Goal: Transaction & Acquisition: Purchase product/service

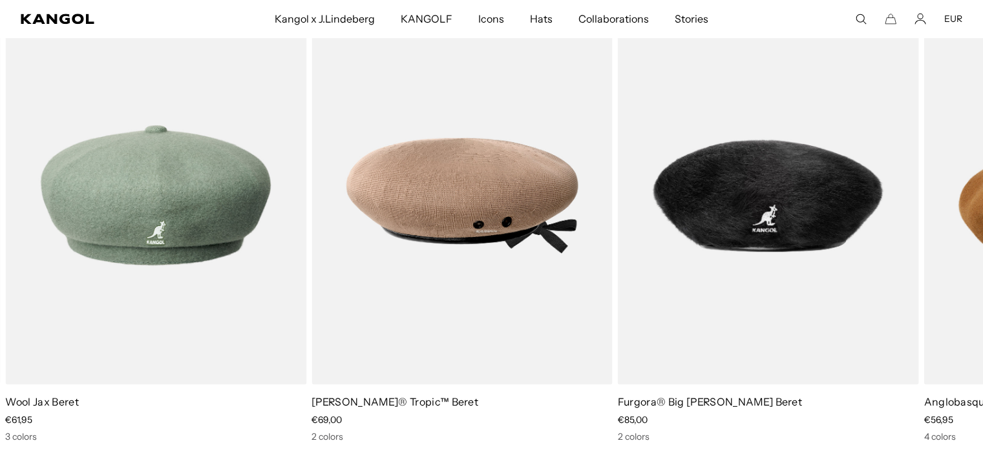
scroll to position [1760, 0]
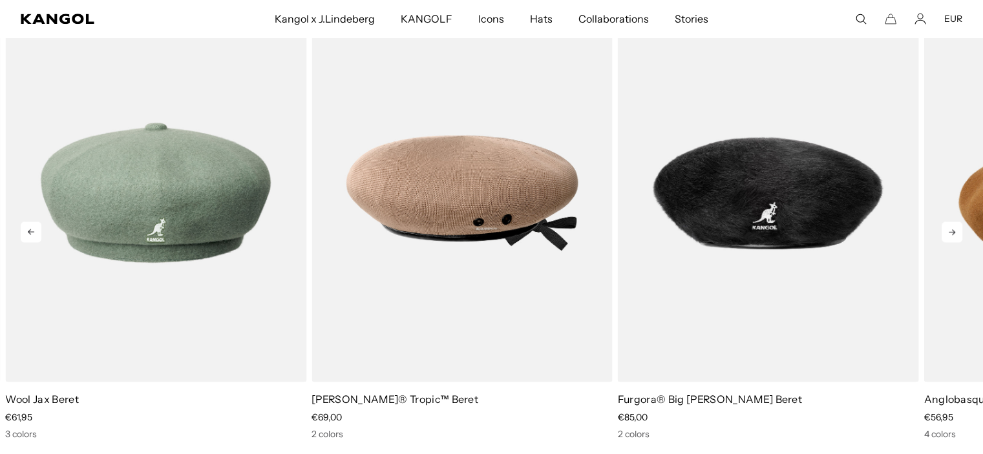
click at [944, 231] on icon at bounding box center [951, 232] width 21 height 21
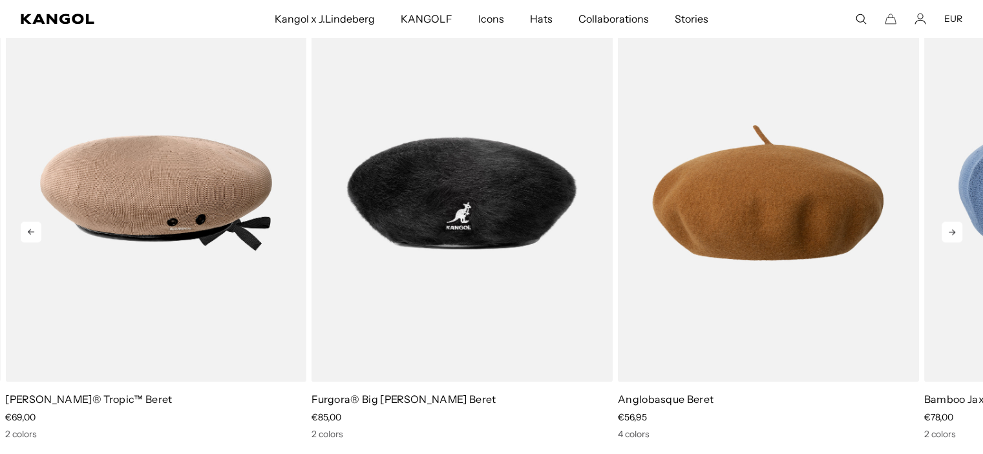
scroll to position [0, 0]
click at [944, 231] on icon at bounding box center [951, 232] width 21 height 21
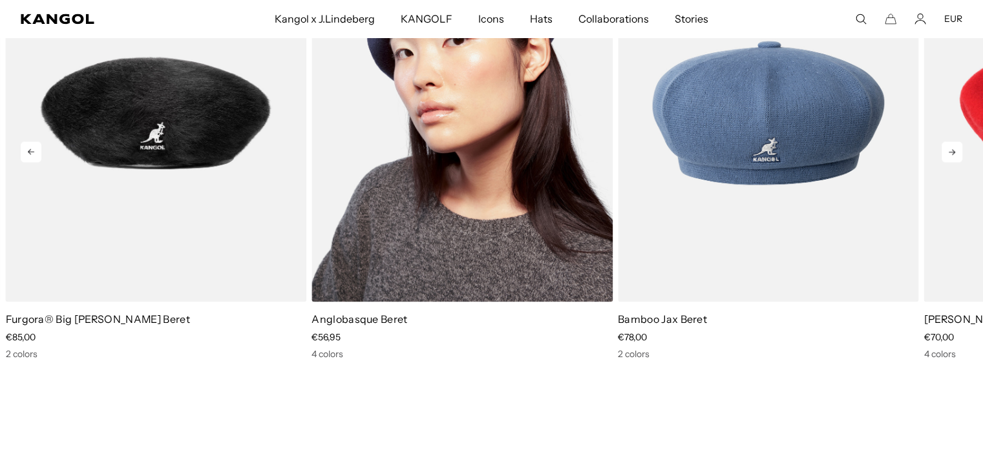
scroll to position [1840, 0]
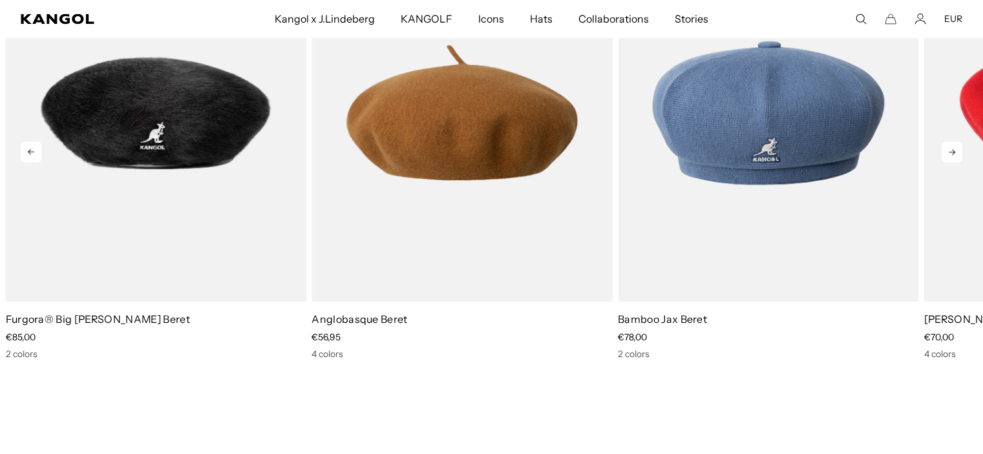
click at [952, 152] on icon at bounding box center [951, 151] width 21 height 21
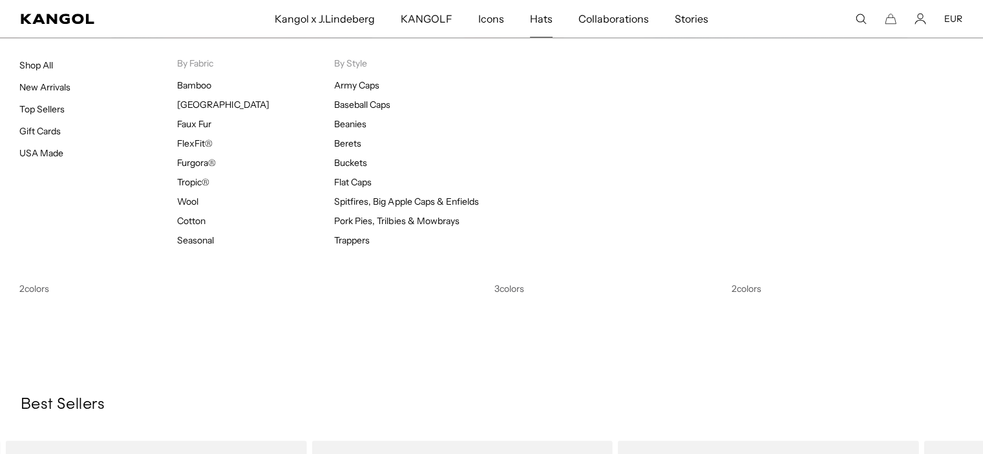
scroll to position [0, 266]
click at [54, 109] on link "Top Sellers" at bounding box center [41, 109] width 45 height 12
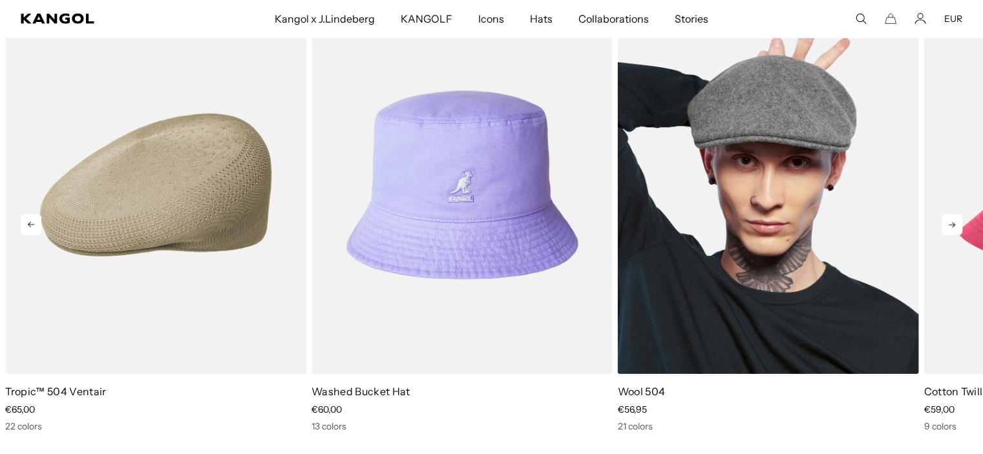
click at [737, 211] on img "3 of 10" at bounding box center [768, 185] width 301 height 378
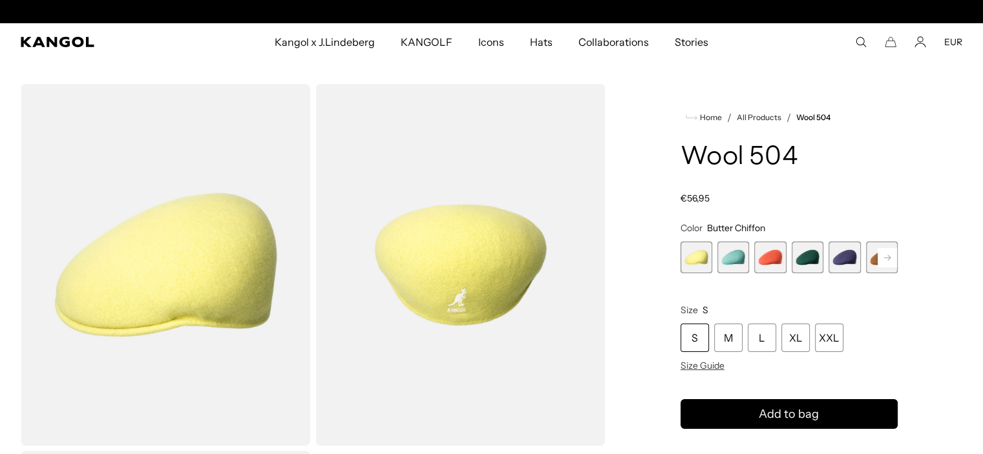
scroll to position [0, 266]
click at [801, 258] on span "4 of 21" at bounding box center [807, 258] width 32 height 32
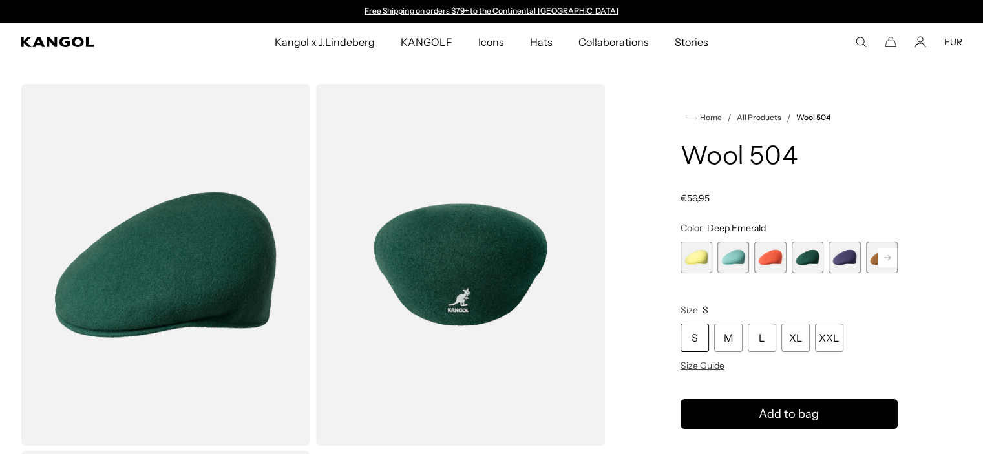
click at [889, 264] on rect at bounding box center [886, 257] width 19 height 19
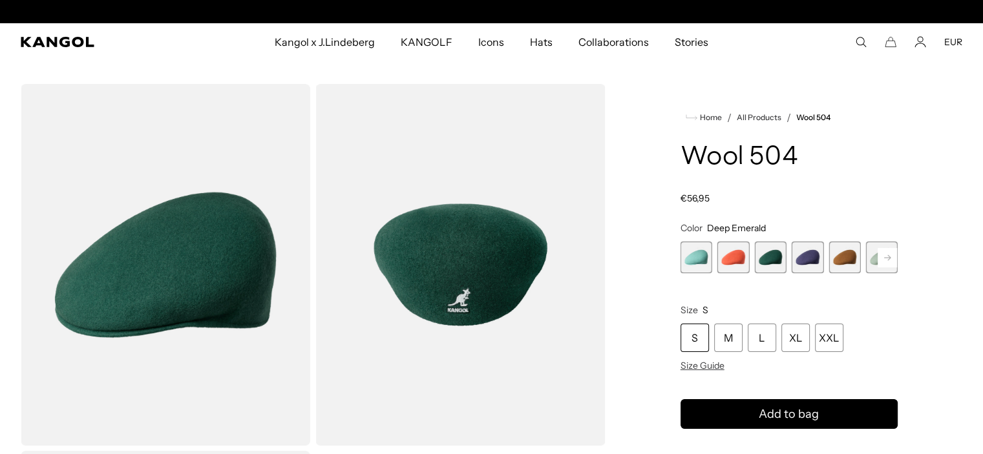
scroll to position [0, 266]
click at [887, 264] on rect at bounding box center [886, 257] width 19 height 19
click at [769, 255] on span "6 of 21" at bounding box center [770, 258] width 32 height 32
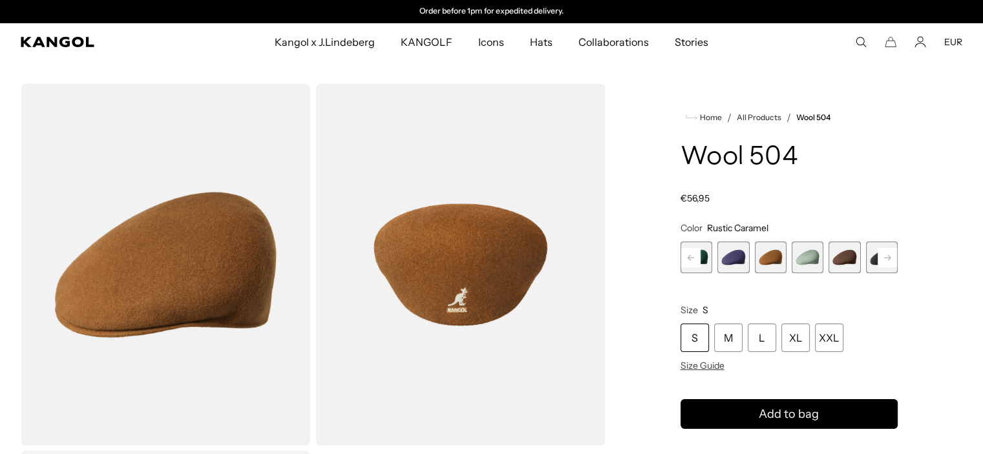
click at [891, 260] on rect at bounding box center [886, 257] width 19 height 19
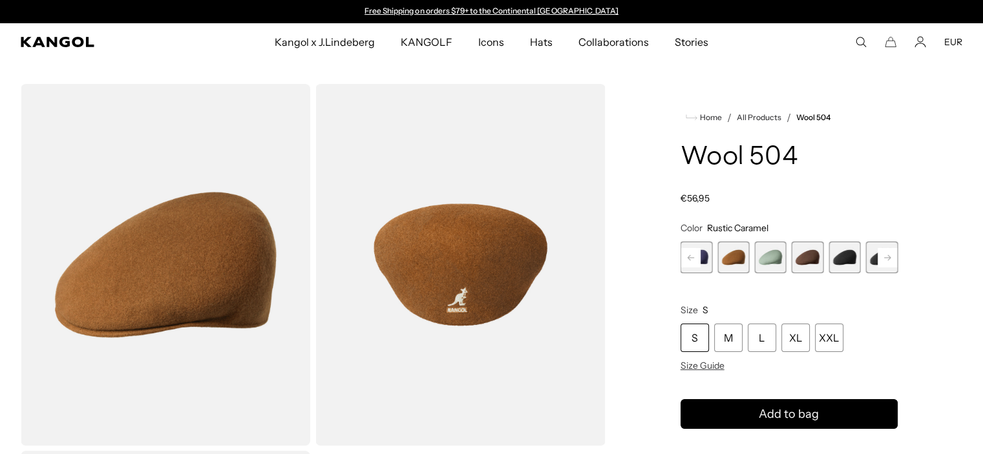
click at [891, 260] on rect at bounding box center [886, 257] width 19 height 19
click at [761, 260] on span "8 of 21" at bounding box center [770, 258] width 32 height 32
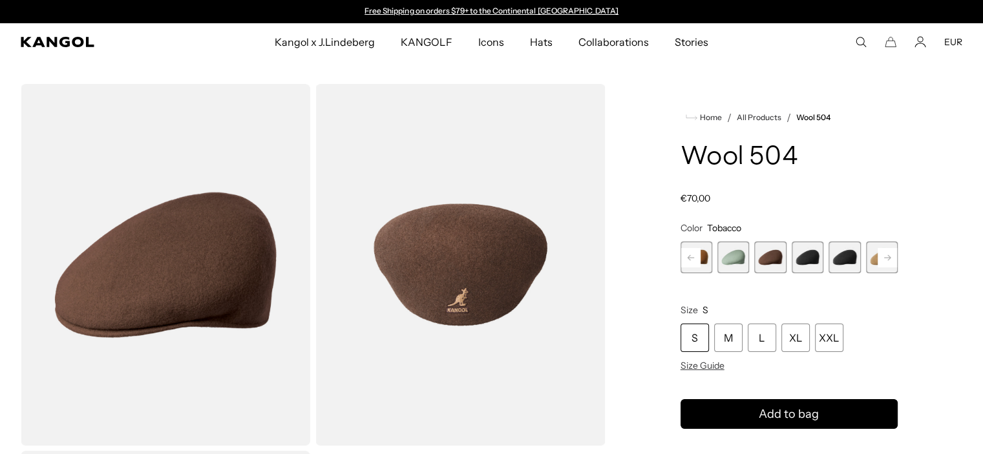
click at [805, 261] on span "9 of 21" at bounding box center [807, 258] width 32 height 32
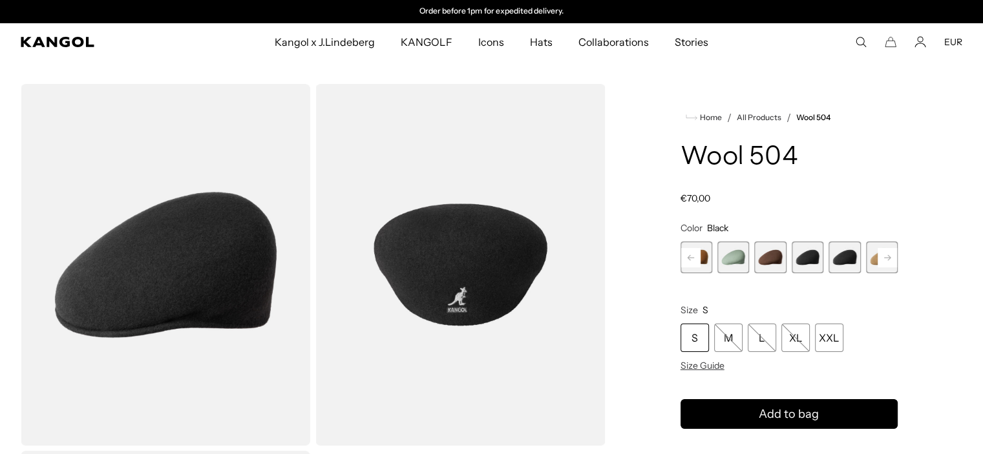
click at [850, 261] on span "10 of 21" at bounding box center [844, 258] width 32 height 32
click at [889, 253] on rect at bounding box center [886, 257] width 19 height 19
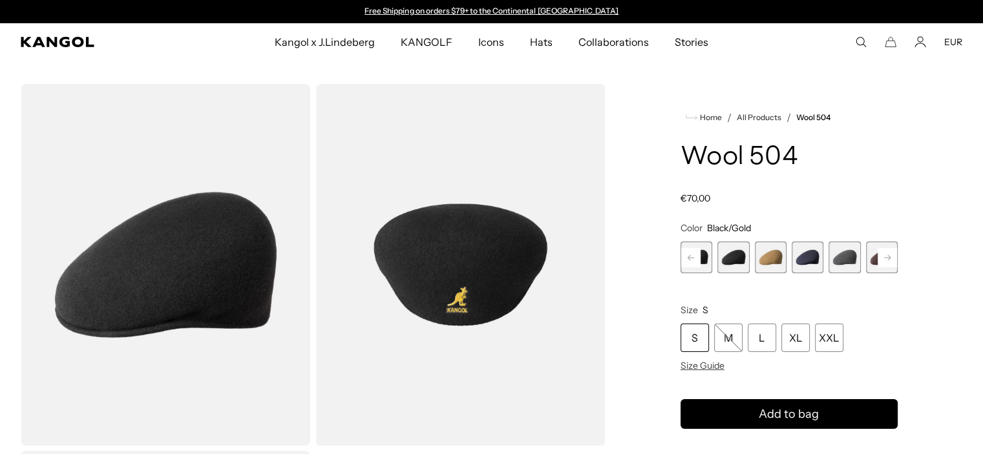
click at [777, 258] on span "11 of 21" at bounding box center [771, 258] width 32 height 32
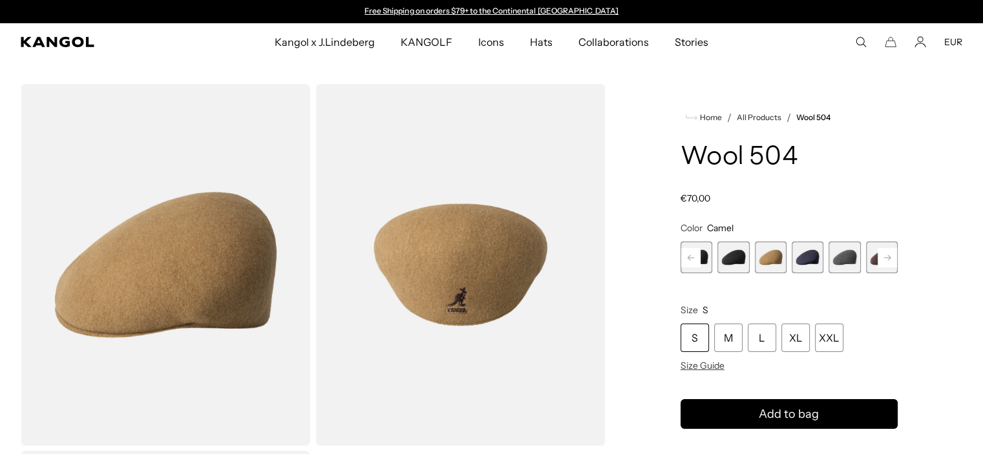
click at [813, 263] on span "12 of 21" at bounding box center [807, 258] width 32 height 32
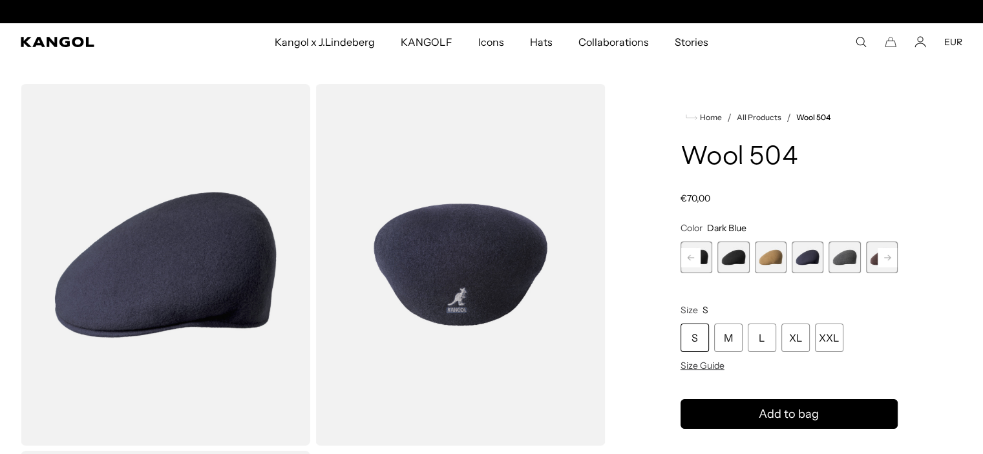
click at [781, 258] on span "11 of 21" at bounding box center [771, 258] width 32 height 32
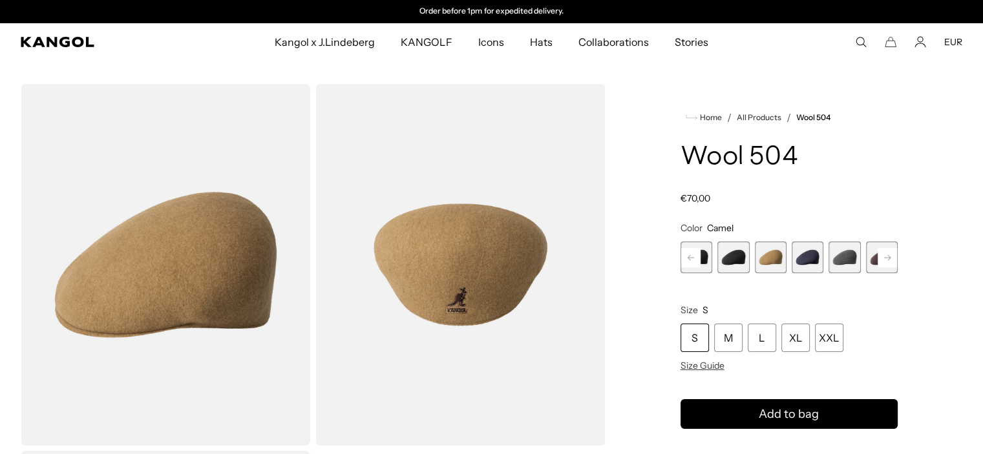
click at [843, 263] on span "13 of 21" at bounding box center [844, 258] width 32 height 32
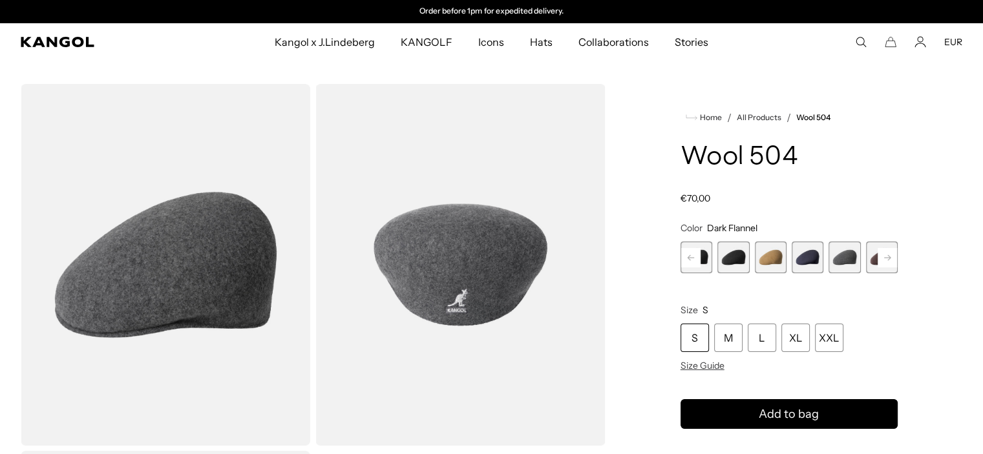
click at [893, 258] on rect at bounding box center [886, 257] width 19 height 19
click at [809, 257] on span "14 of 21" at bounding box center [807, 258] width 32 height 32
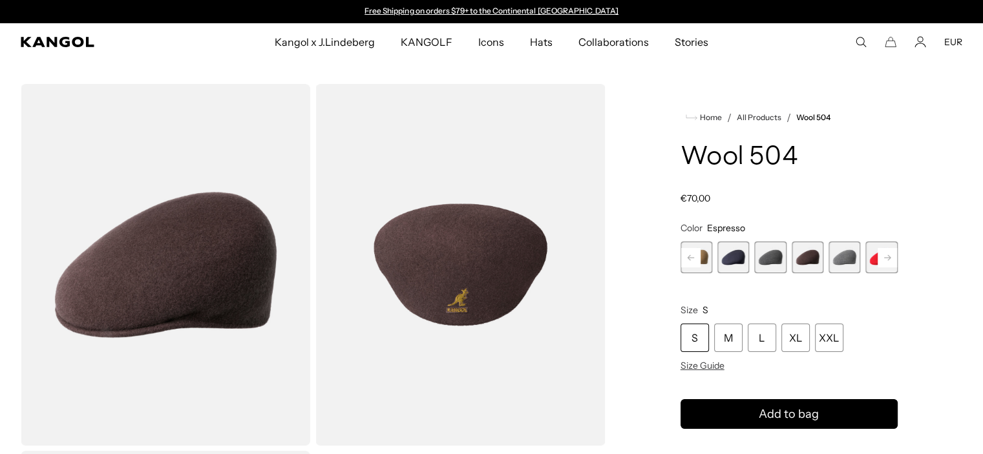
click at [843, 258] on span "15 of 21" at bounding box center [844, 258] width 32 height 32
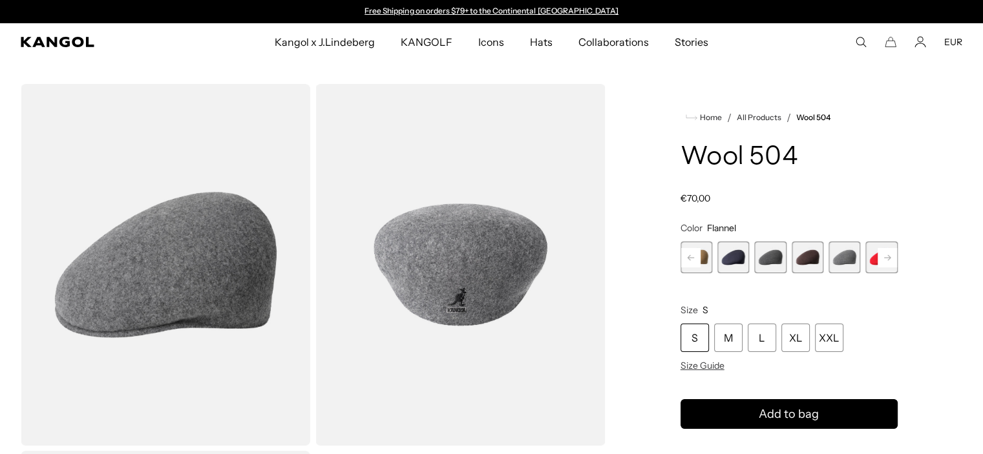
click at [879, 258] on rect at bounding box center [886, 257] width 19 height 19
click at [851, 258] on span "16 of 21" at bounding box center [844, 258] width 32 height 32
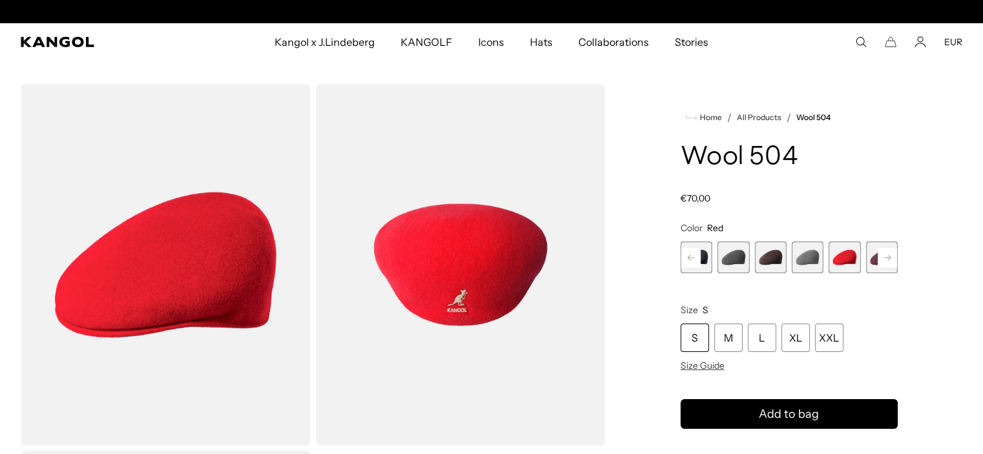
scroll to position [0, 266]
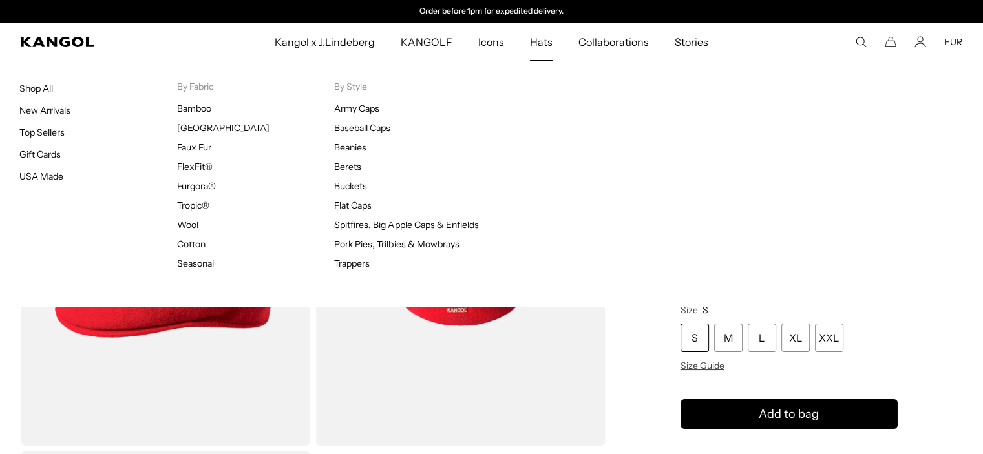
click at [540, 50] on span "Hats" at bounding box center [541, 41] width 23 height 37
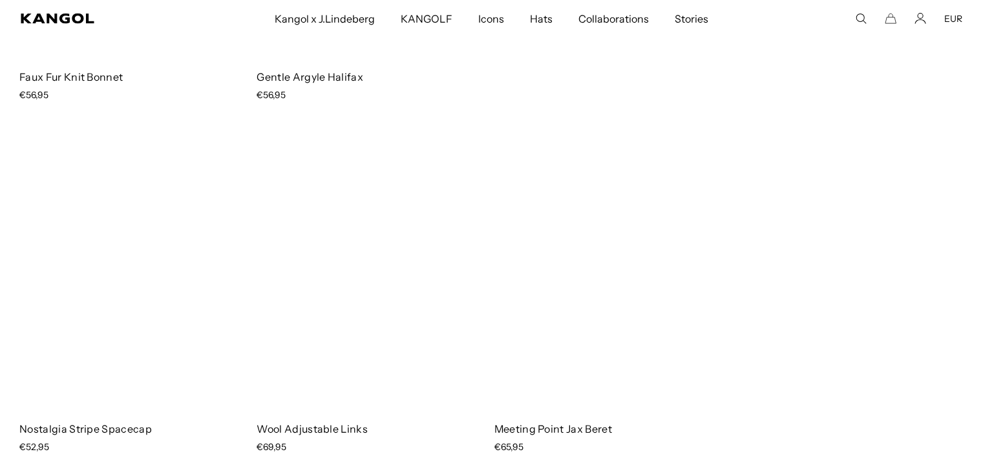
scroll to position [8141, 0]
